Goal: Task Accomplishment & Management: Manage account settings

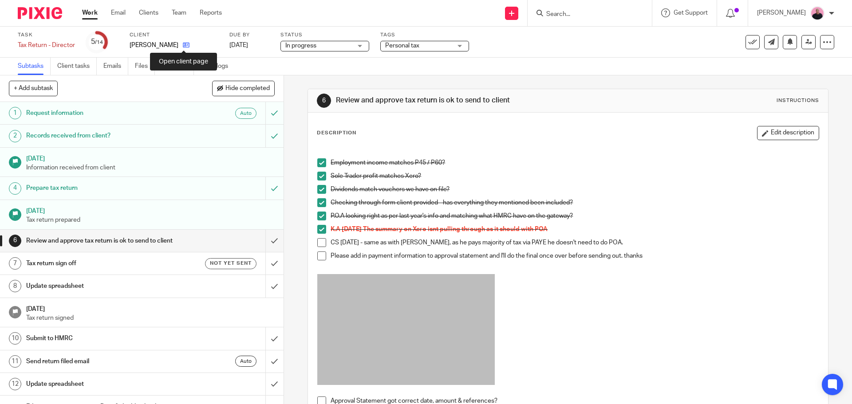
click at [183, 47] on icon at bounding box center [186, 45] width 7 height 7
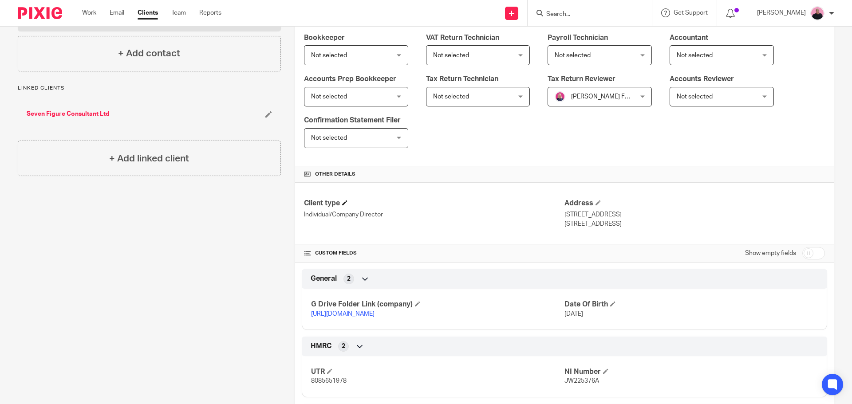
scroll to position [232, 0]
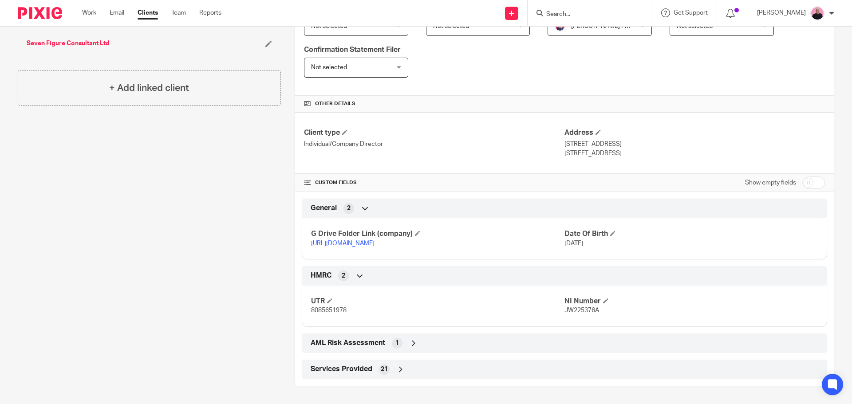
click at [374, 240] on link "[URL][DOMAIN_NAME]" at bounding box center [342, 243] width 63 height 6
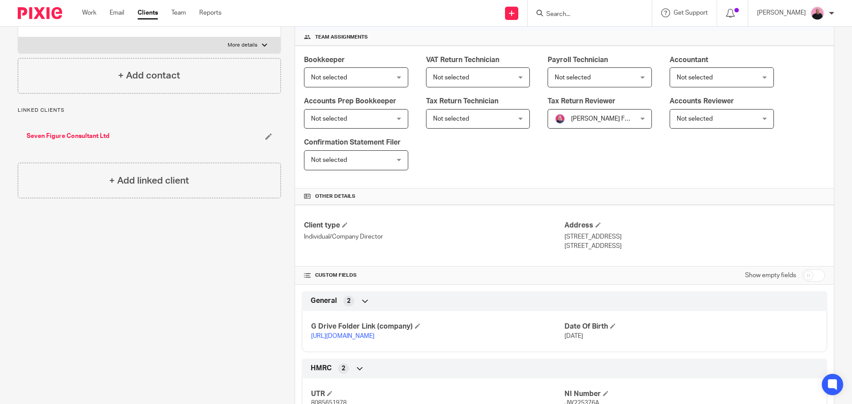
scroll to position [0, 0]
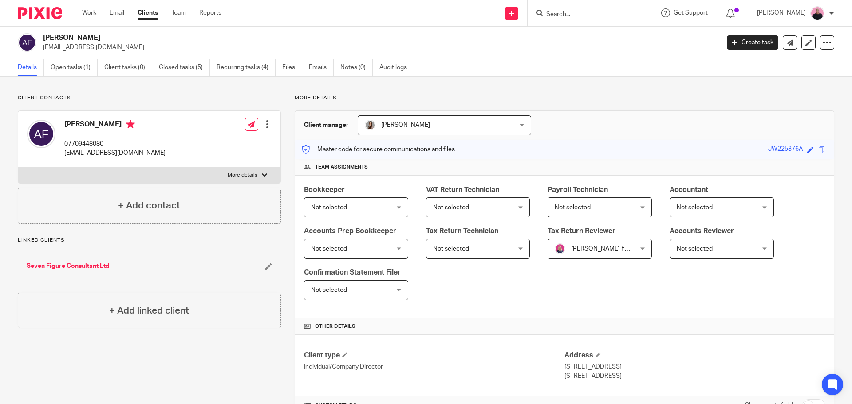
click at [565, 12] on input "Search" at bounding box center [585, 15] width 80 height 8
click at [587, 13] on input "Search" at bounding box center [585, 15] width 80 height 8
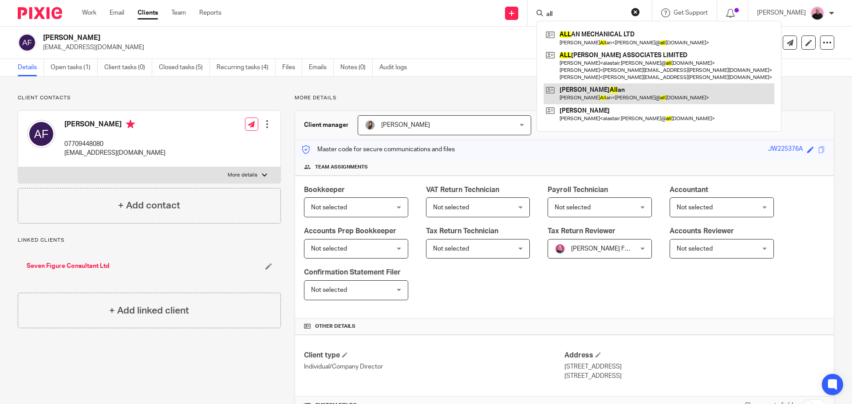
type input "all"
click at [630, 98] on link at bounding box center [658, 93] width 231 height 20
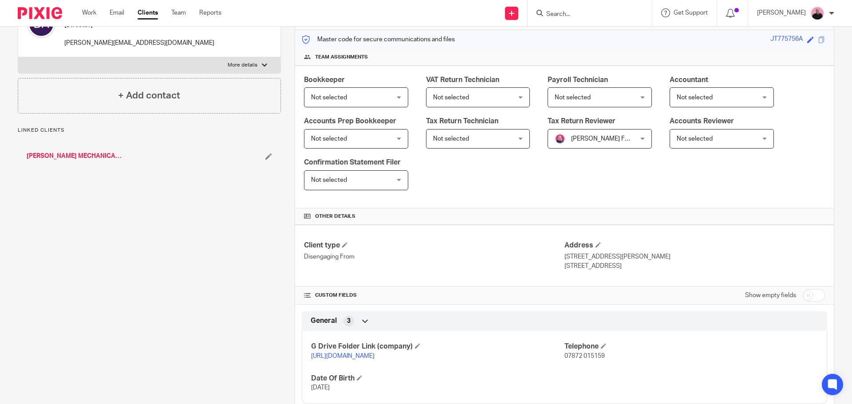
scroll to position [263, 0]
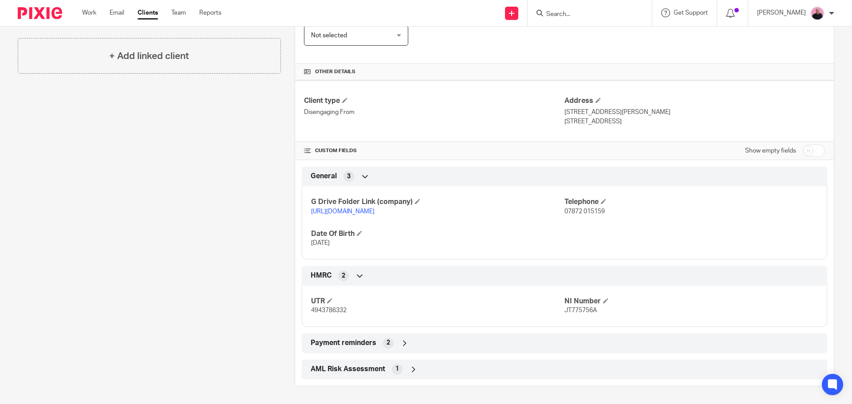
click at [370, 208] on link "https://drive.google.com/drive/folders/1VkkJdEjVLf1pvlsbQe3i6Tm2Y1-eBgxW?usp=dr…" at bounding box center [342, 211] width 63 height 6
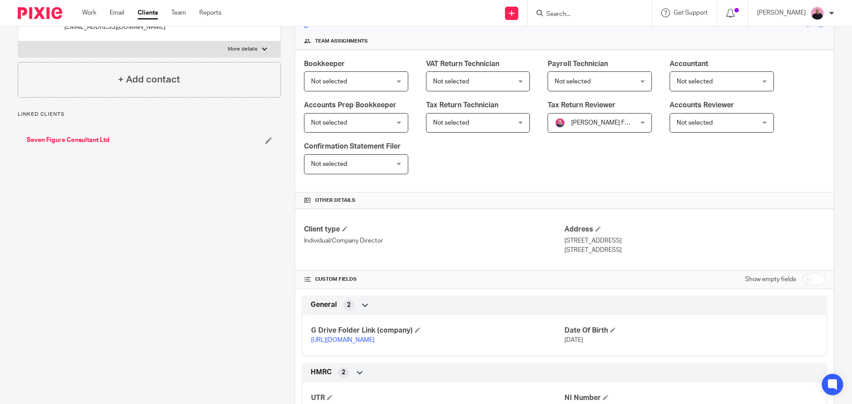
scroll to position [232, 0]
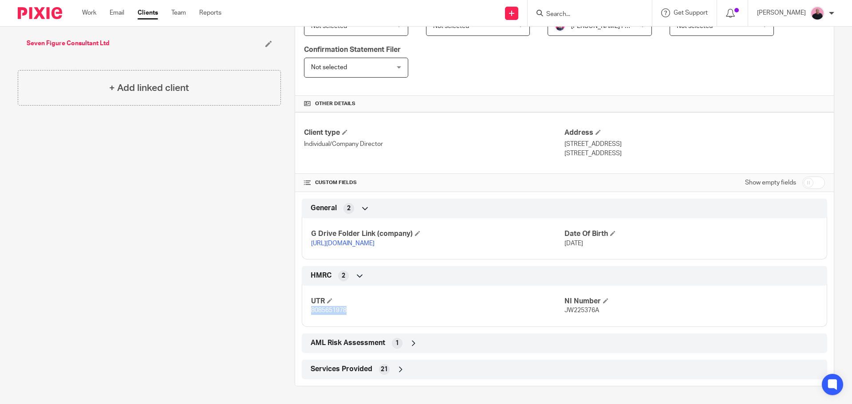
drag, startPoint x: 351, startPoint y: 312, endPoint x: 308, endPoint y: 310, distance: 43.1
click at [311, 310] on p "8085651978" at bounding box center [437, 310] width 253 height 9
copy span "8085651978"
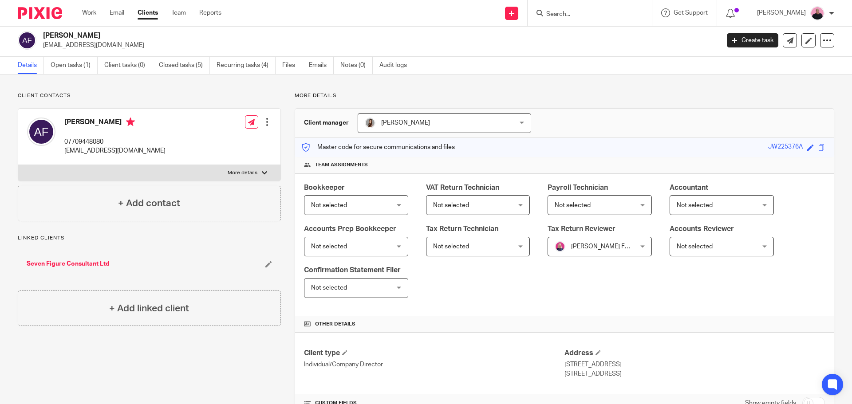
scroll to position [0, 0]
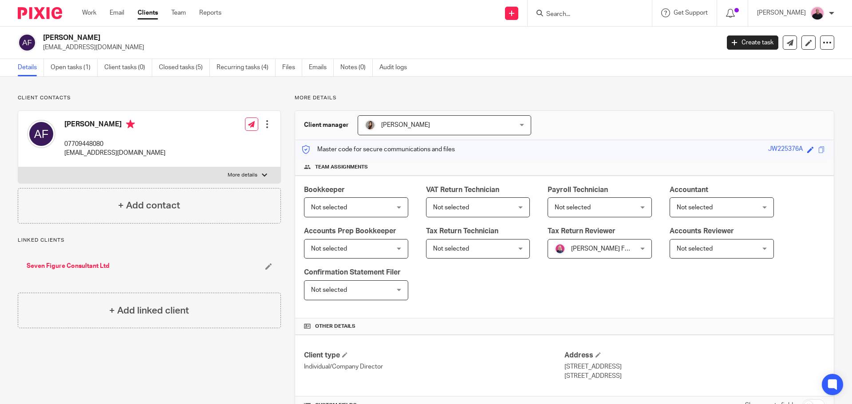
click at [575, 13] on input "Search" at bounding box center [585, 15] width 80 height 8
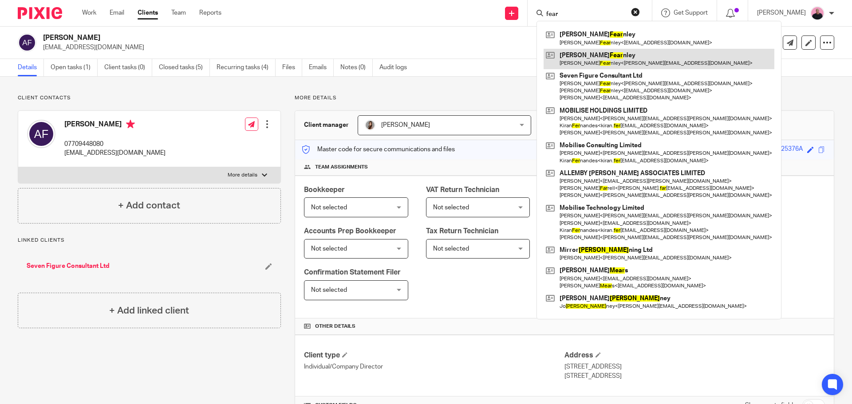
type input "fear"
click at [598, 55] on link at bounding box center [658, 59] width 231 height 20
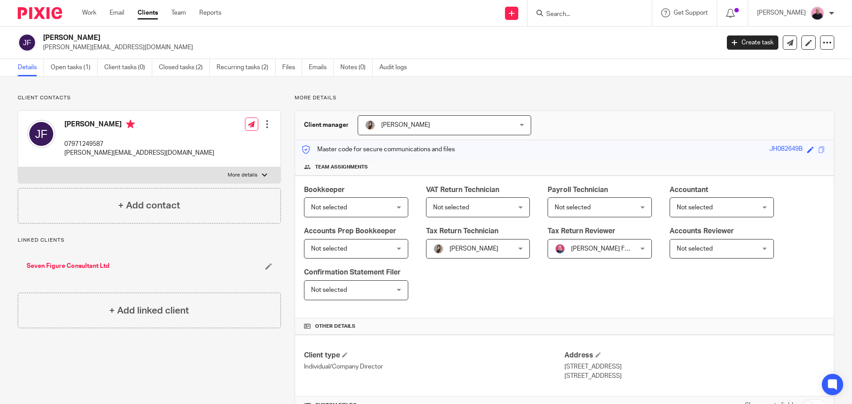
scroll to position [258, 0]
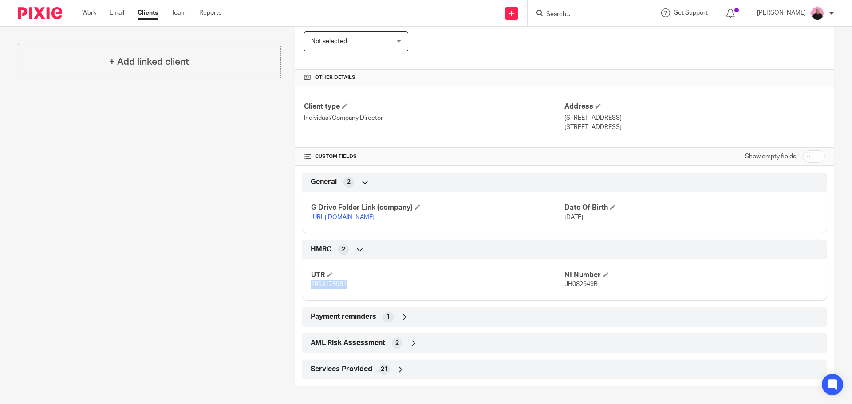
drag, startPoint x: 353, startPoint y: 286, endPoint x: 308, endPoint y: 285, distance: 45.3
click at [308, 285] on div "UTR 2863178981 NI Number JH082649B" at bounding box center [564, 277] width 525 height 48
copy span "2863178981"
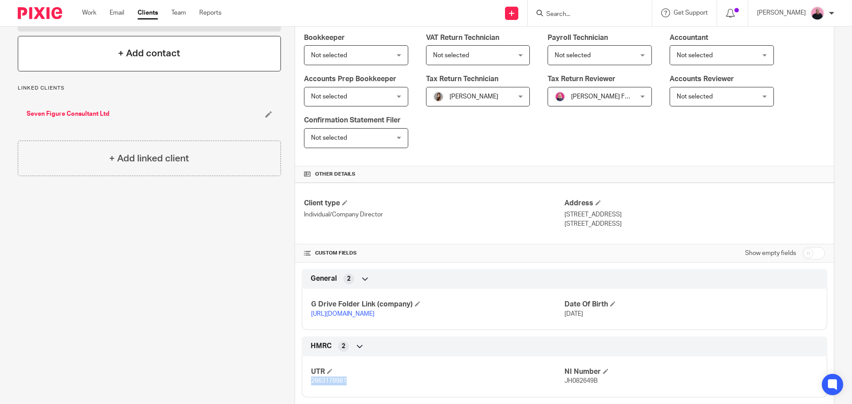
scroll to position [0, 0]
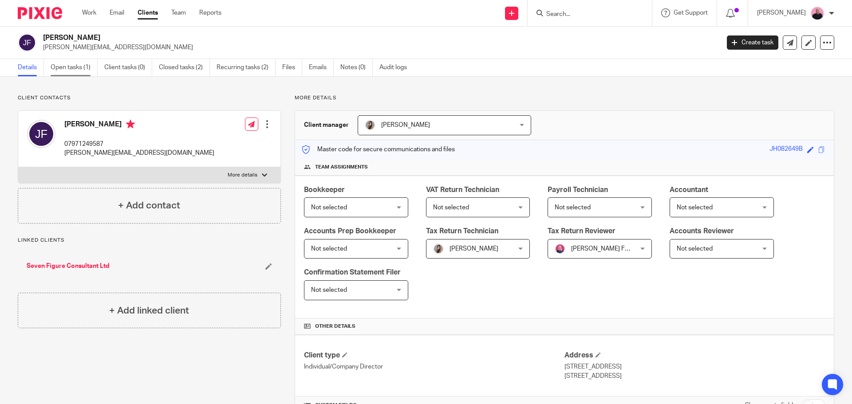
click at [77, 66] on link "Open tasks (1)" at bounding box center [74, 67] width 47 height 17
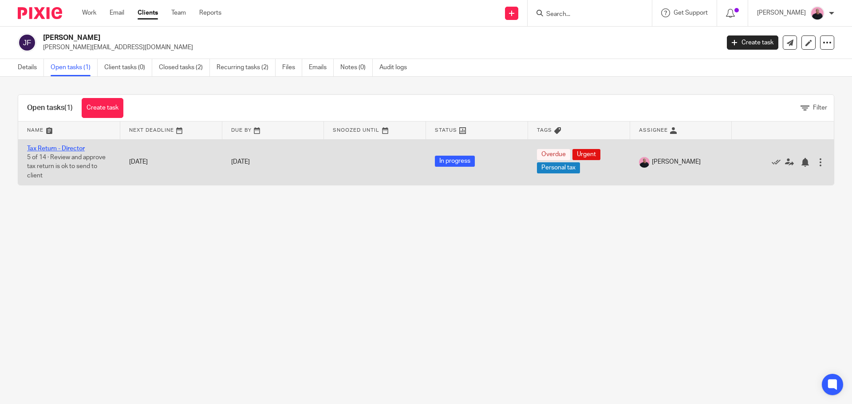
click at [67, 147] on link "Tax Return - Director" at bounding box center [56, 149] width 58 height 6
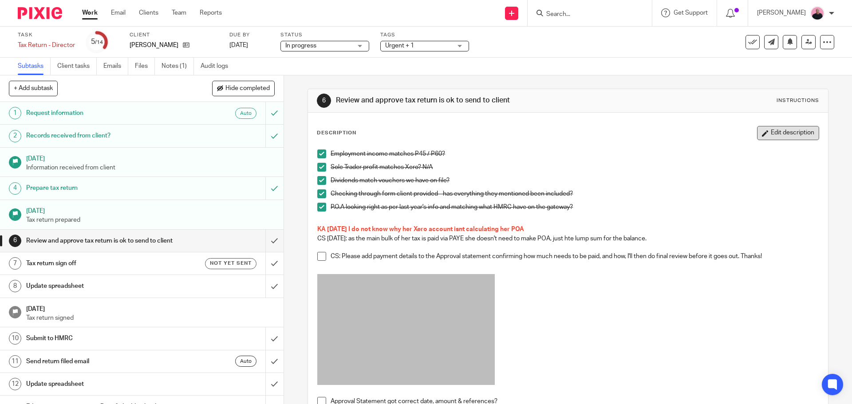
click at [769, 133] on button "Edit description" at bounding box center [788, 133] width 62 height 14
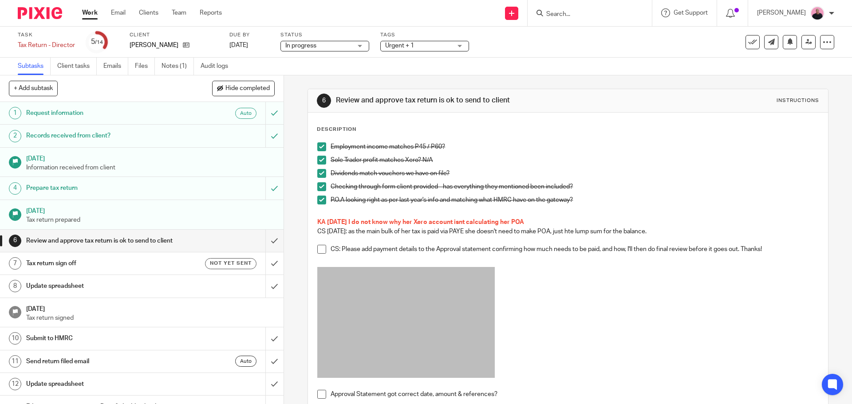
click at [317, 248] on span at bounding box center [321, 249] width 9 height 9
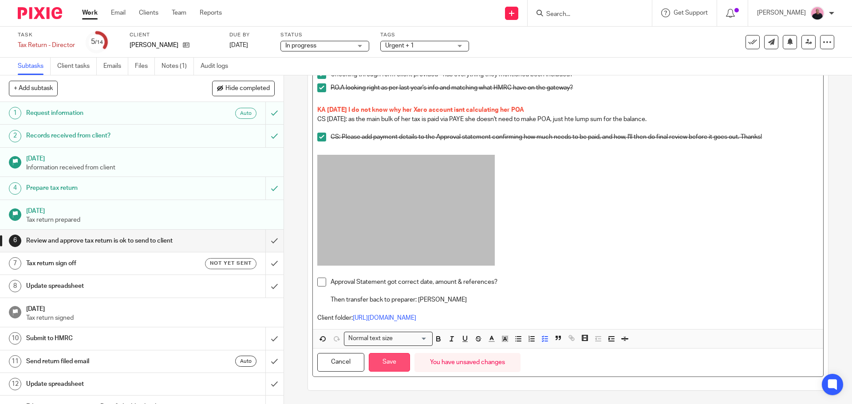
click at [389, 365] on button "Save" at bounding box center [389, 362] width 41 height 19
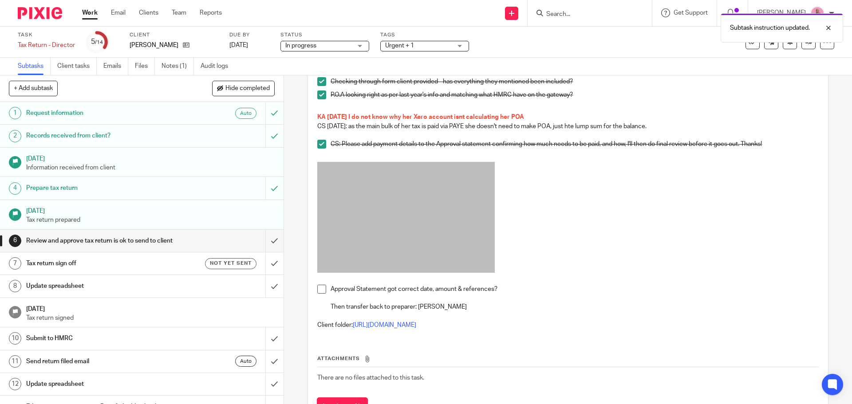
scroll to position [119, 0]
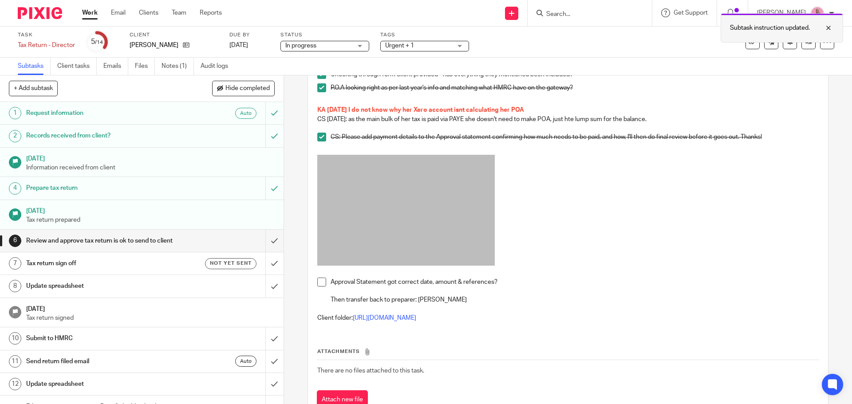
drag, startPoint x: 830, startPoint y: 27, endPoint x: 740, endPoint y: 35, distance: 90.4
click at [830, 28] on div at bounding box center [822, 28] width 24 height 11
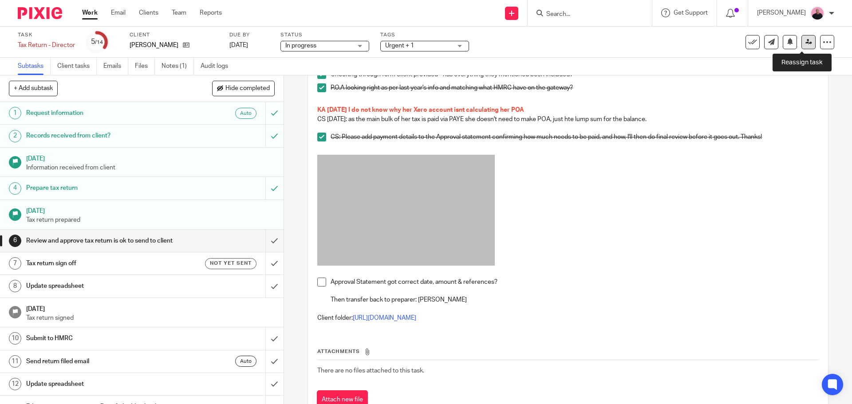
click at [805, 41] on icon at bounding box center [808, 42] width 7 height 7
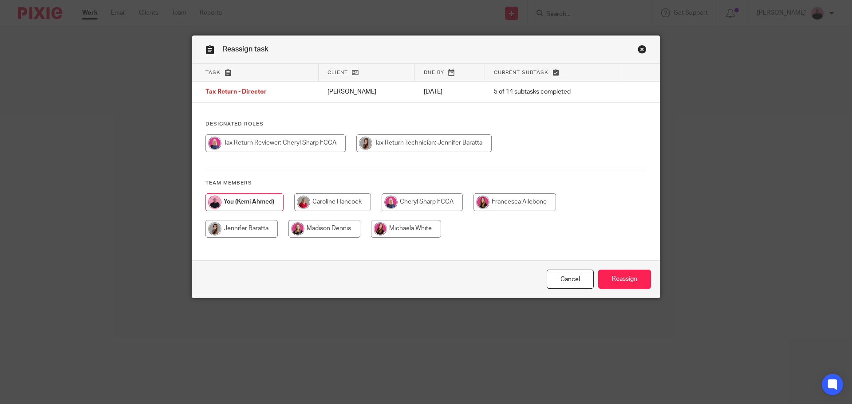
click at [405, 200] on input "radio" at bounding box center [421, 202] width 81 height 18
radio input "true"
click at [616, 278] on input "Reassign" at bounding box center [624, 279] width 53 height 19
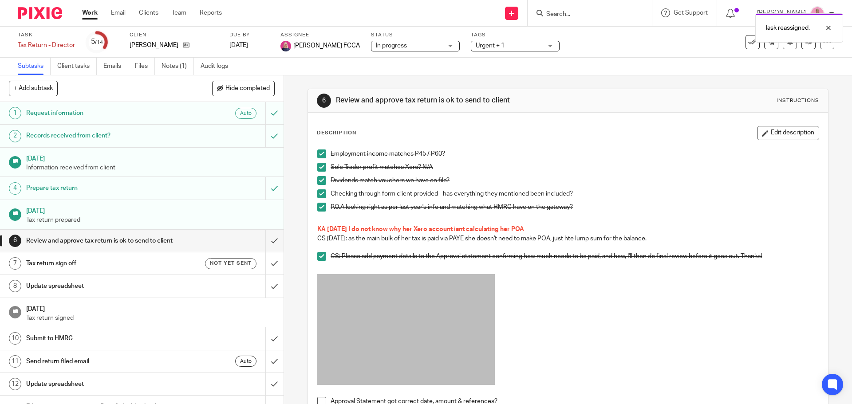
click at [87, 14] on link "Work" at bounding box center [90, 12] width 16 height 9
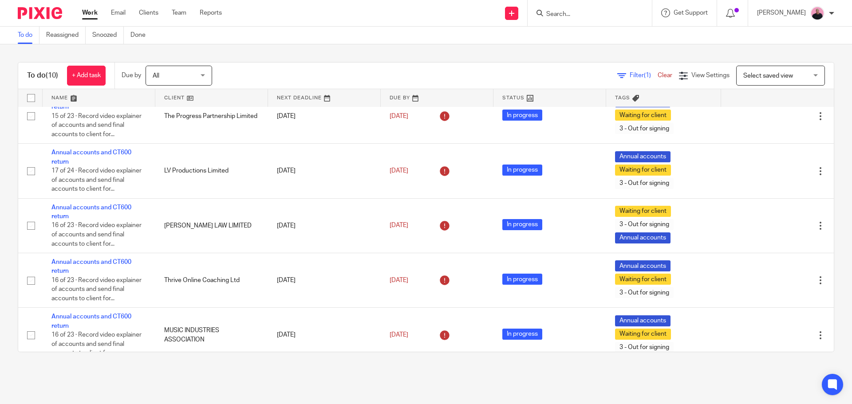
scroll to position [222, 0]
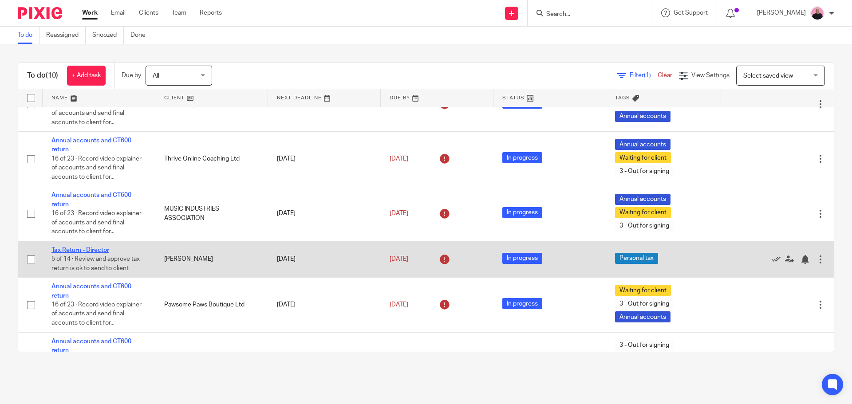
click at [83, 253] on link "Tax Return - Director" at bounding box center [80, 250] width 58 height 6
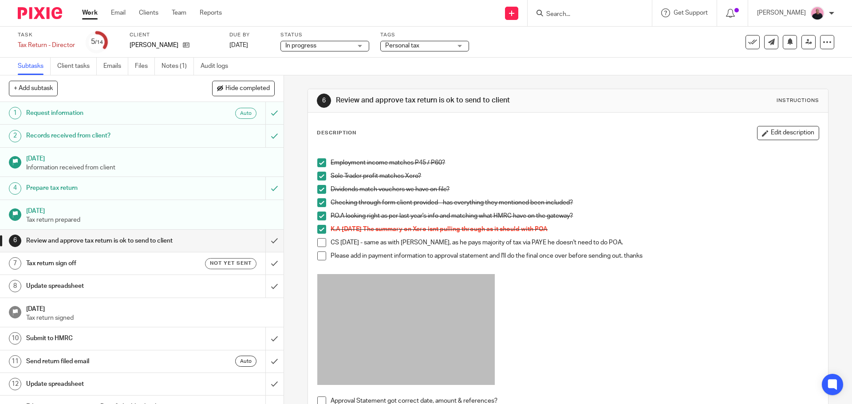
click at [319, 244] on span at bounding box center [321, 242] width 9 height 9
click at [319, 256] on span at bounding box center [321, 256] width 9 height 9
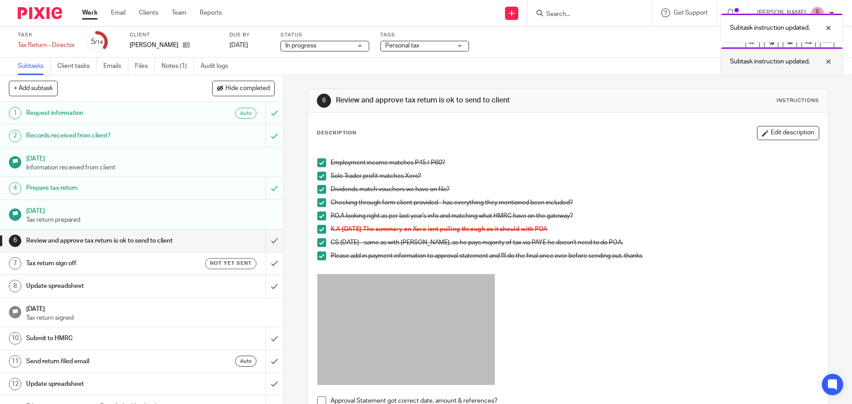
click at [823, 62] on div at bounding box center [822, 61] width 24 height 11
click at [826, 31] on div at bounding box center [822, 28] width 24 height 11
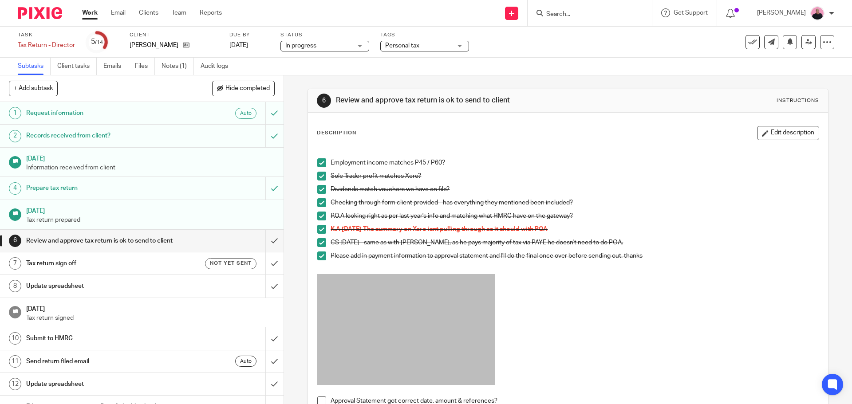
click at [317, 242] on span at bounding box center [321, 242] width 9 height 9
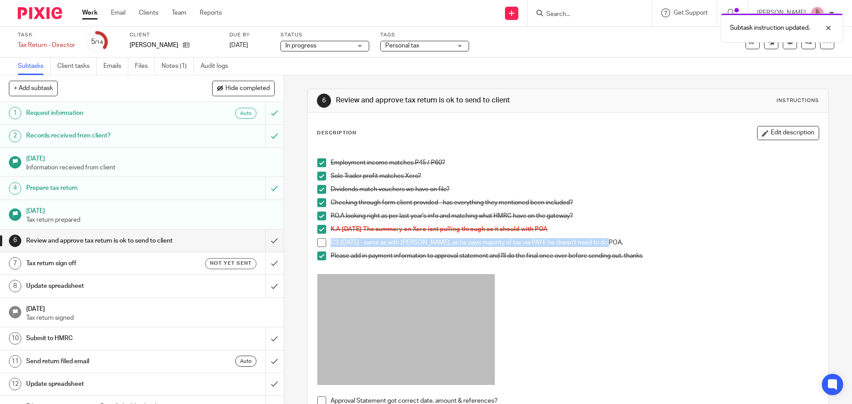
drag, startPoint x: 343, startPoint y: 241, endPoint x: 624, endPoint y: 244, distance: 281.3
click at [625, 244] on p "CS [DATE] - same as with [PERSON_NAME], as he pays majority of tax via PAYE he …" at bounding box center [574, 242] width 488 height 9
copy p "CS 25.09.25 - same as with Jessica, as he pays majority of tax via PAYE he does…"
click at [317, 245] on span at bounding box center [321, 242] width 9 height 9
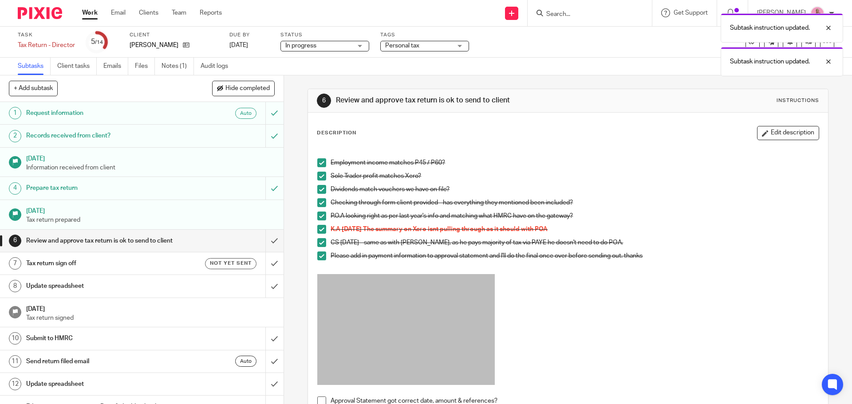
click at [804, 45] on div "Subtask instruction updated. Subtask instruction updated." at bounding box center [634, 42] width 417 height 67
click at [805, 45] on icon at bounding box center [808, 42] width 7 height 7
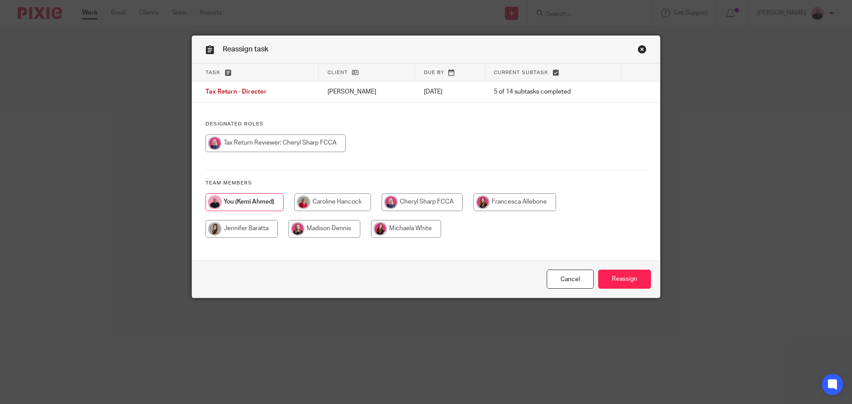
click at [412, 204] on input "radio" at bounding box center [421, 202] width 81 height 18
radio input "true"
click at [620, 280] on input "Reassign" at bounding box center [624, 279] width 53 height 19
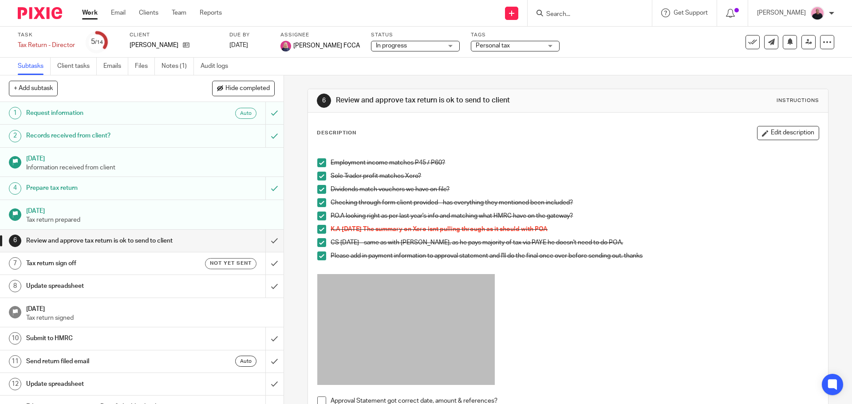
click at [587, 16] on input "Search" at bounding box center [585, 15] width 80 height 8
click at [583, 14] on input "Search" at bounding box center [585, 15] width 80 height 8
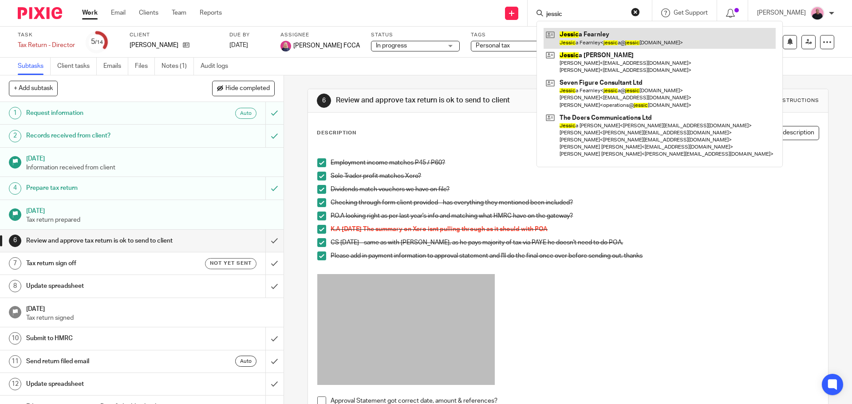
type input "jessic"
click at [594, 35] on link at bounding box center [659, 38] width 232 height 20
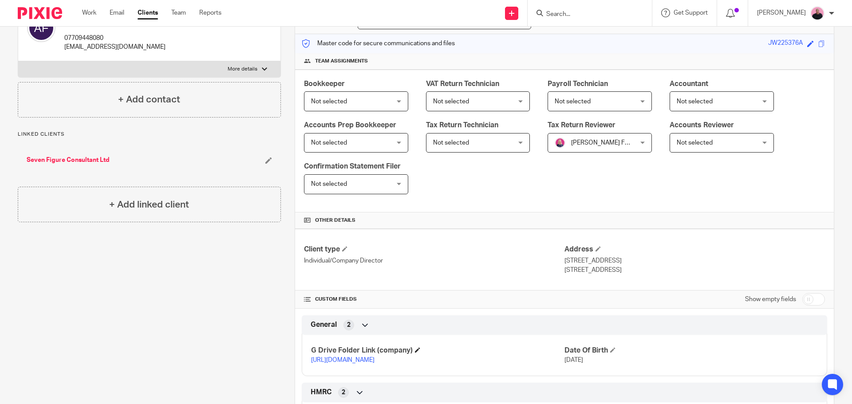
scroll to position [222, 0]
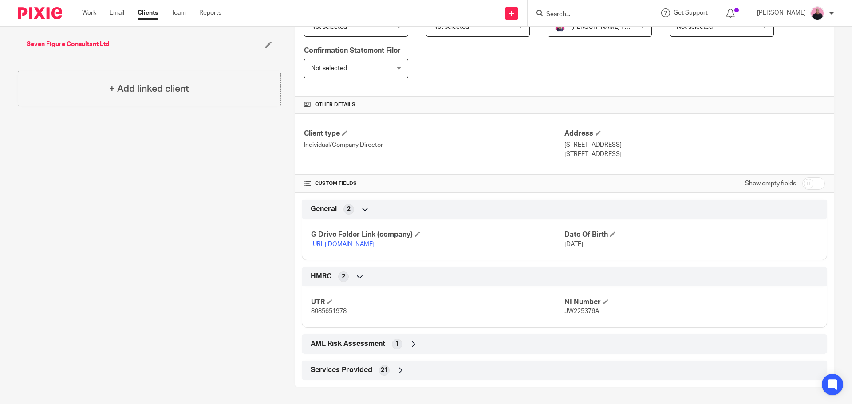
click at [374, 244] on link "https://drive.google.com/drive/folders/1k2kyYgkI8BePz16cAgje9JAOqrXJdPWv?usp=dr…" at bounding box center [342, 244] width 63 height 6
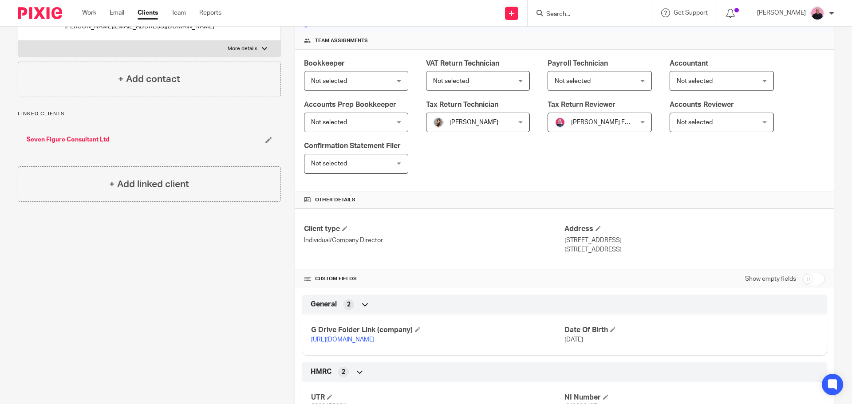
scroll to position [222, 0]
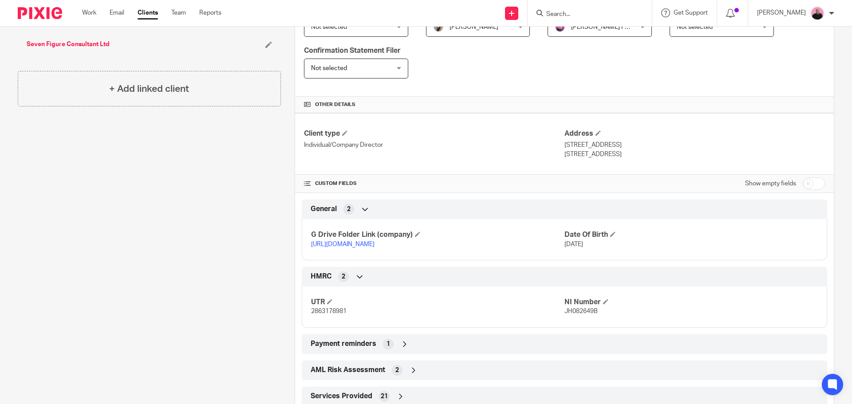
click at [374, 246] on link "[URL][DOMAIN_NAME]" at bounding box center [342, 244] width 63 height 6
